Goal: Use online tool/utility: Utilize a website feature to perform a specific function

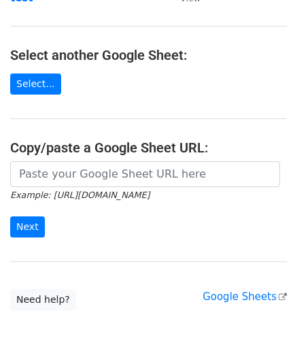
scroll to position [124, 0]
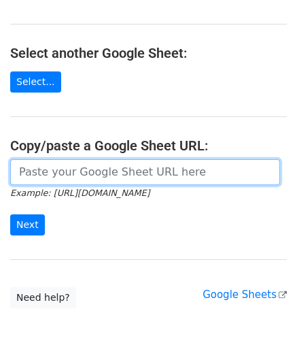
click at [57, 177] on input "url" at bounding box center [145, 172] width 270 height 26
paste input "https://docs.google.com/spreadsheets/d/1VJr8UPMVxwx9p6gRSoJVRhlAYyE3fKFoHX5wZvI…"
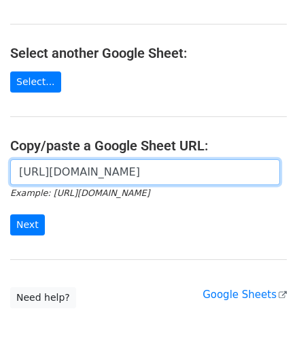
scroll to position [0, 296]
type input "https://docs.google.com/spreadsheets/d/1VJr8UPMVxwx9p6gRSoJVRhlAYyE3fKFoHX5wZvI…"
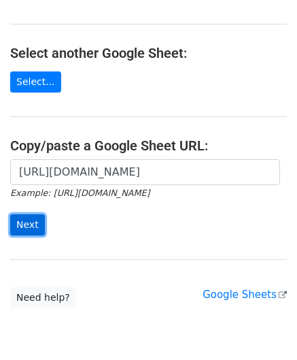
scroll to position [0, 0]
click at [29, 228] on input "Next" at bounding box center [27, 224] width 35 height 21
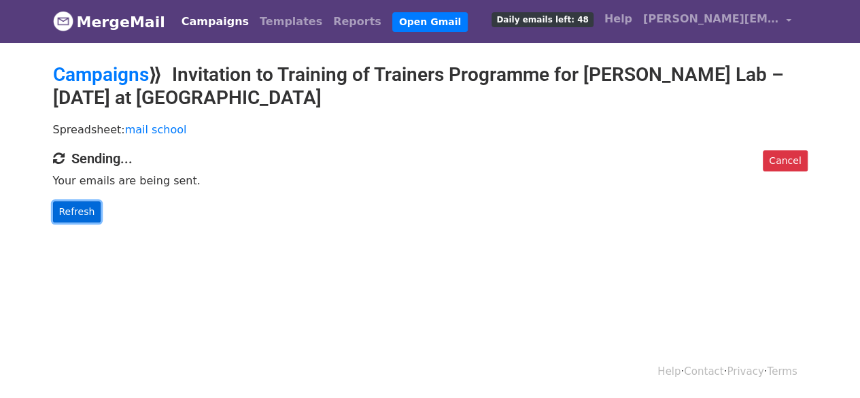
click at [68, 205] on link "Refresh" at bounding box center [77, 211] width 48 height 21
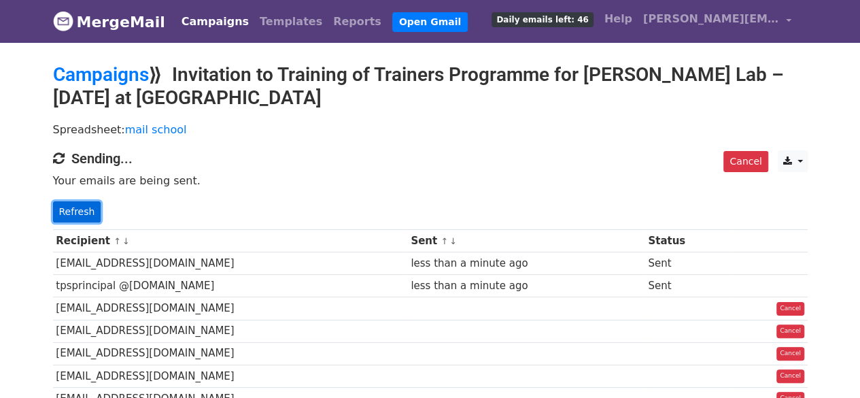
click at [71, 207] on link "Refresh" at bounding box center [77, 211] width 48 height 21
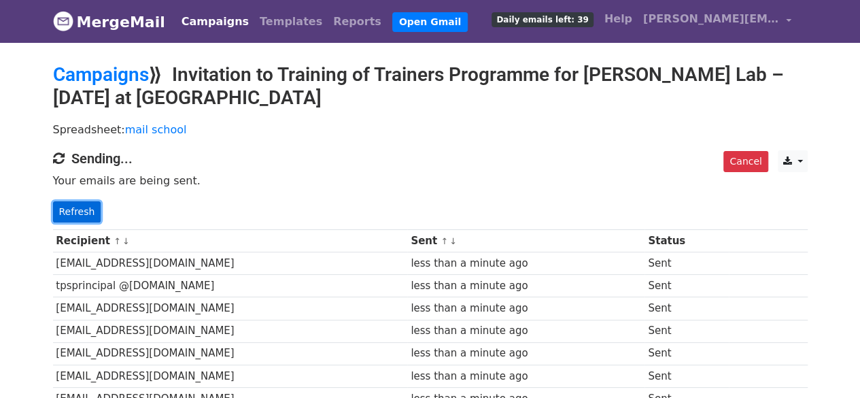
click at [77, 213] on link "Refresh" at bounding box center [77, 211] width 48 height 21
click at [78, 211] on link "Refresh" at bounding box center [77, 211] width 48 height 21
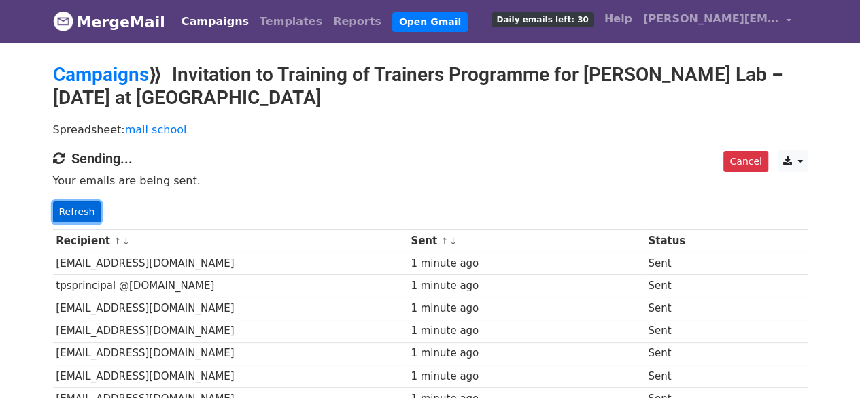
click at [74, 217] on link "Refresh" at bounding box center [77, 211] width 48 height 21
click at [78, 215] on link "Refresh" at bounding box center [77, 211] width 48 height 21
click at [73, 206] on link "Refresh" at bounding box center [77, 211] width 48 height 21
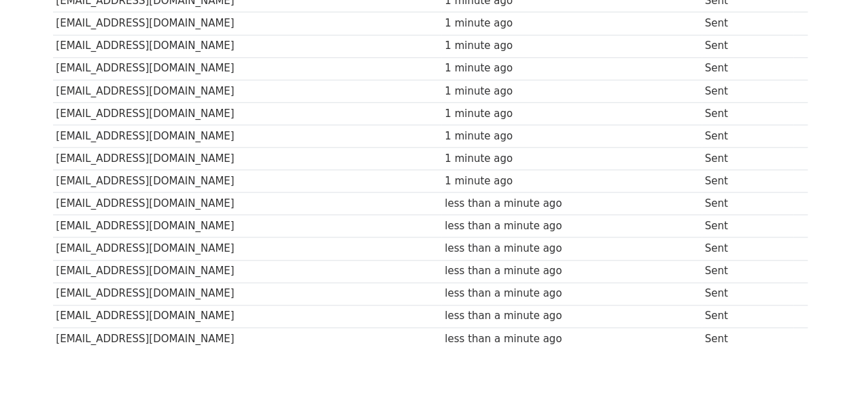
scroll to position [705, 0]
